Goal: Transaction & Acquisition: Purchase product/service

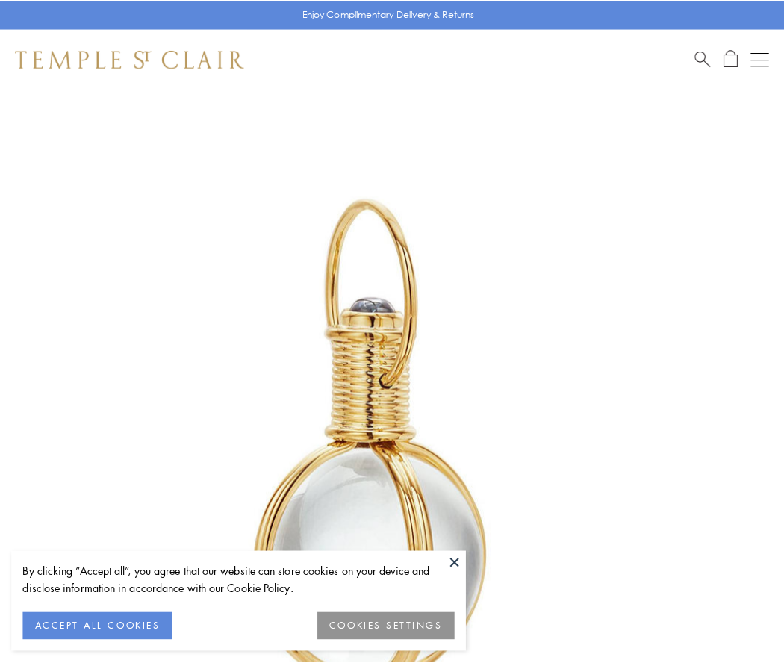
scroll to position [390, 0]
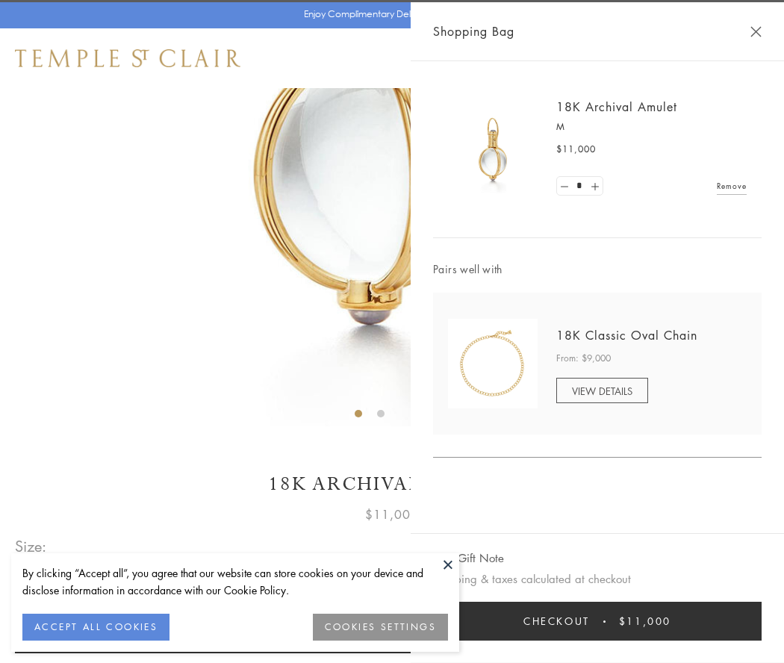
click at [597, 621] on button "Checkout $11,000" at bounding box center [597, 621] width 329 height 39
